Goal: Find specific page/section: Find specific page/section

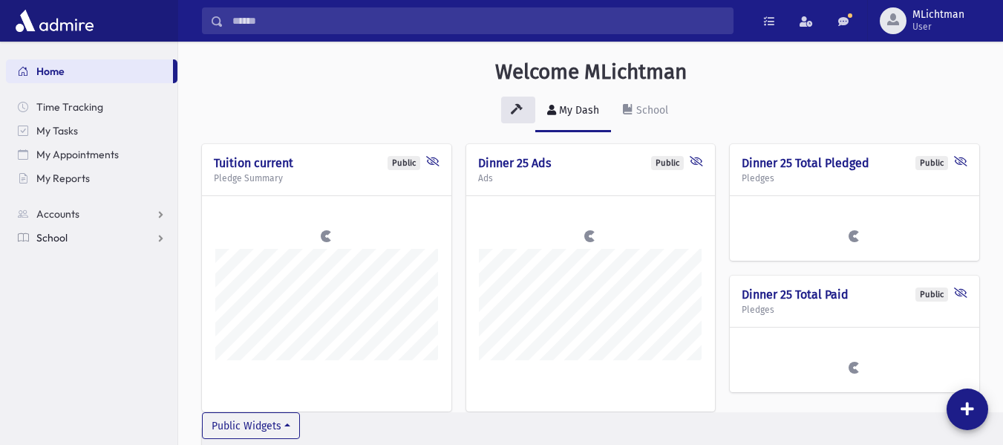
click at [52, 235] on span "School" at bounding box center [51, 237] width 31 height 13
click at [82, 257] on span "Students" at bounding box center [65, 261] width 41 height 13
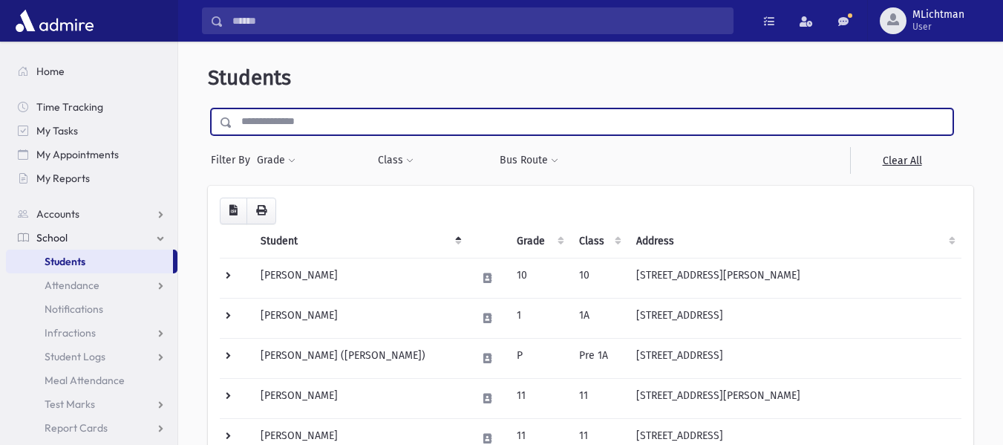
click at [315, 117] on input "text" at bounding box center [592, 121] width 720 height 27
type input "**********"
click at [208, 108] on input "submit" at bounding box center [229, 118] width 42 height 20
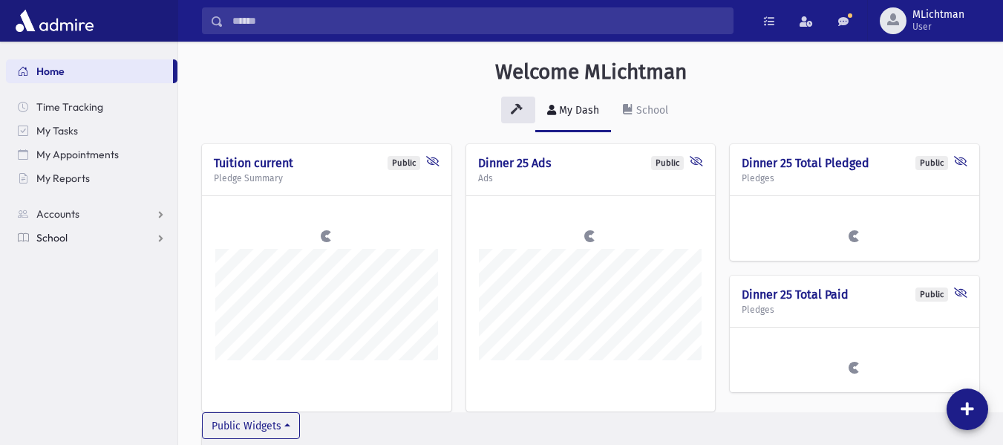
click at [91, 238] on link "School" at bounding box center [91, 238] width 171 height 24
click at [71, 257] on span "Students" at bounding box center [65, 261] width 41 height 13
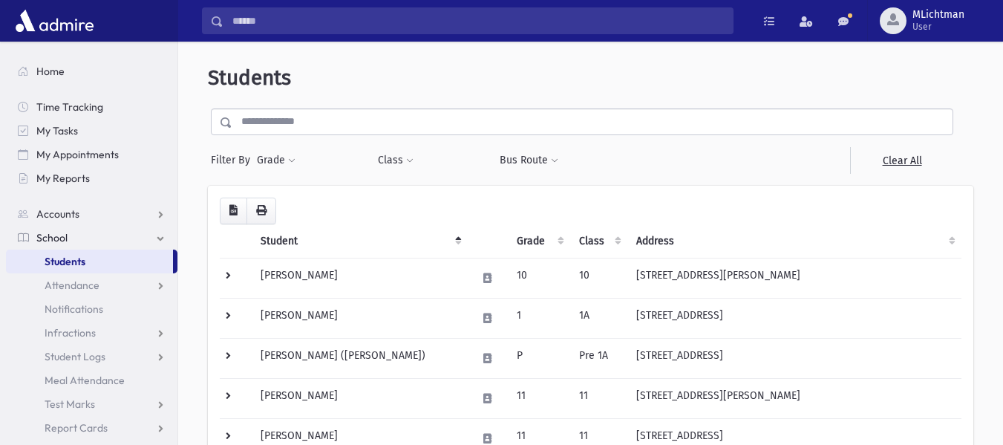
click at [323, 115] on input "text" at bounding box center [592, 121] width 720 height 27
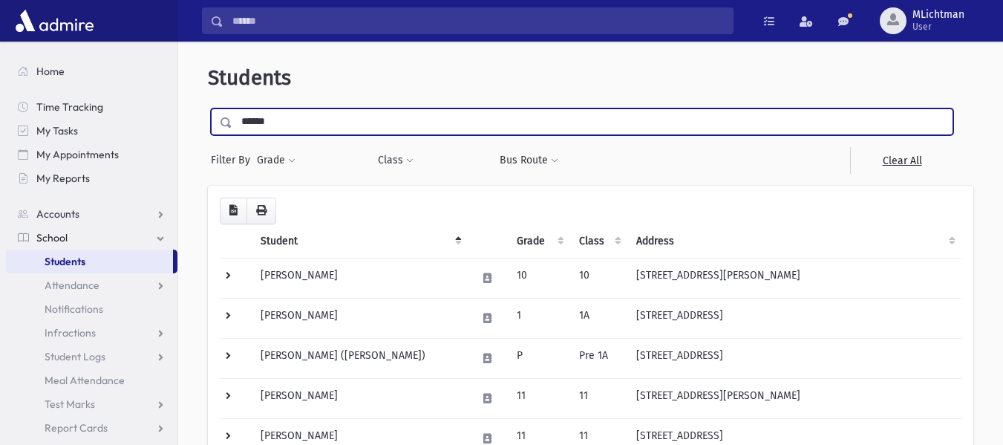
type input "******"
click at [208, 108] on input "submit" at bounding box center [229, 118] width 42 height 20
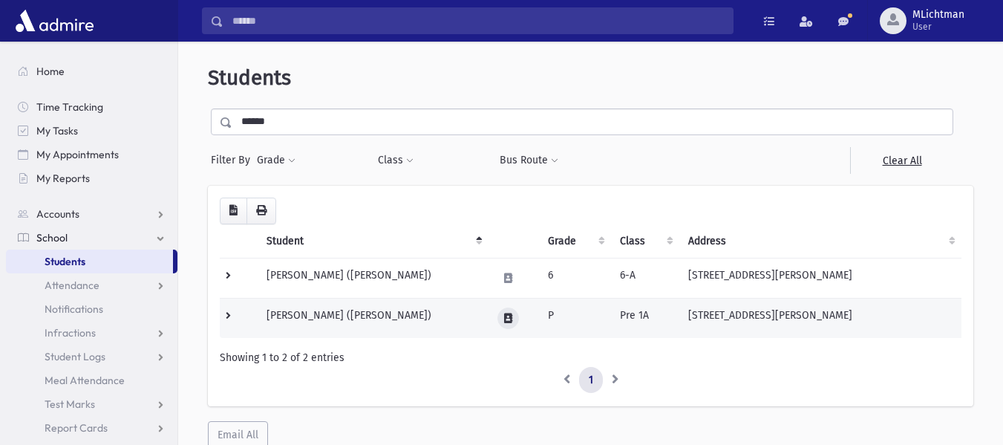
click at [508, 315] on icon at bounding box center [508, 318] width 8 height 10
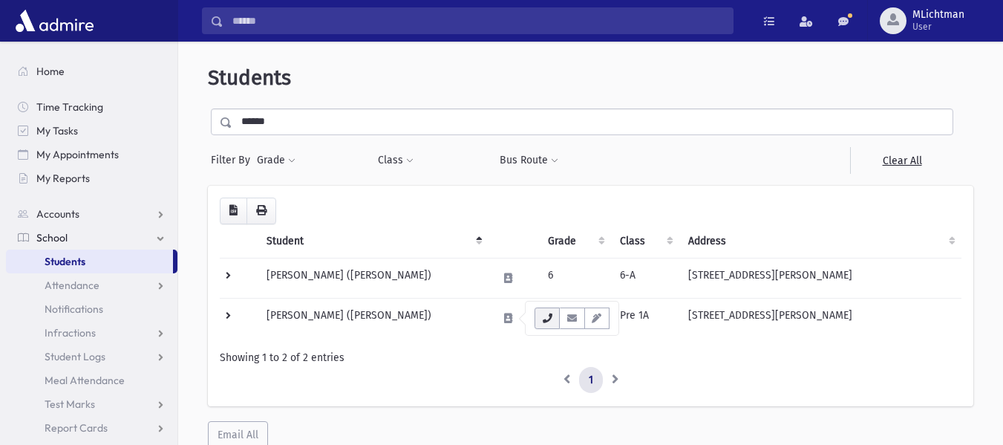
click at [546, 314] on icon "button" at bounding box center [547, 318] width 12 height 10
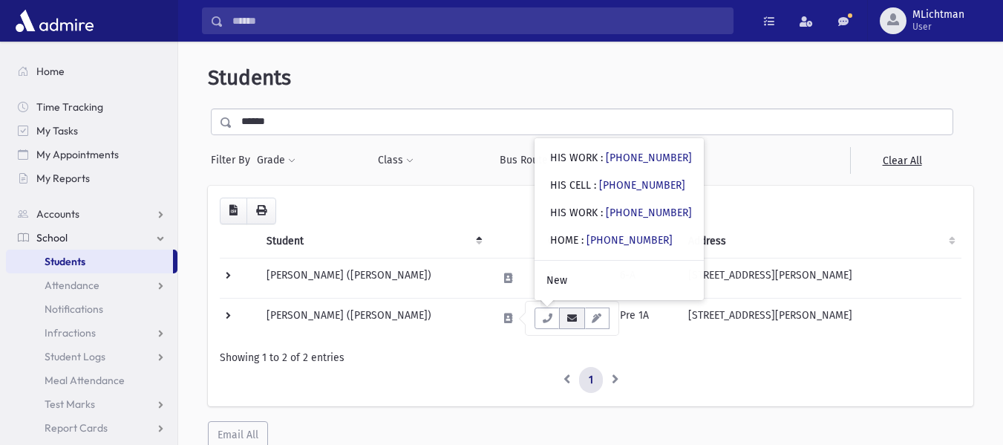
click at [579, 313] on button "button" at bounding box center [571, 318] width 25 height 22
